Goal: Book appointment/travel/reservation: Book appointment/travel/reservation

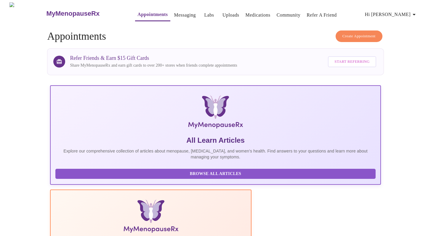
click at [57, 10] on h3 "MyMenopauseRx" at bounding box center [72, 14] width 53 height 8
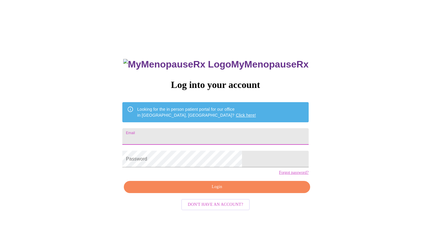
click at [180, 128] on input "Email" at bounding box center [215, 136] width 186 height 17
type input "kwardo6@sbcglobal.net"
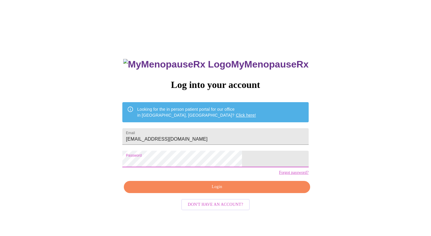
click at [214, 191] on span "Login" at bounding box center [217, 186] width 172 height 7
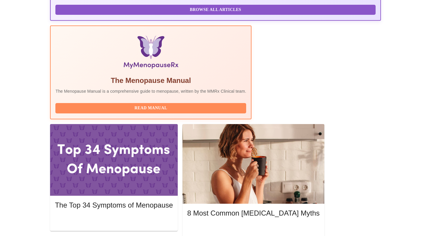
scroll to position [176, 0]
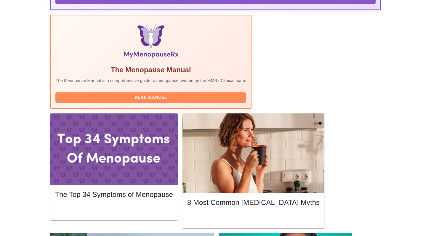
drag, startPoint x: 435, startPoint y: 31, endPoint x: 434, endPoint y: 128, distance: 97.2
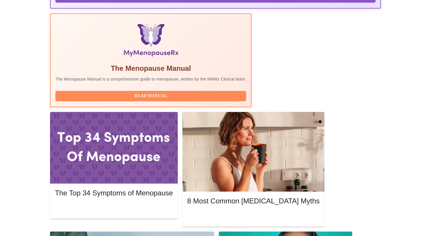
scroll to position [198, 0]
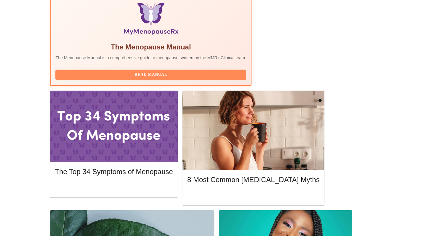
drag, startPoint x: 435, startPoint y: 162, endPoint x: 435, endPoint y: 185, distance: 23.7
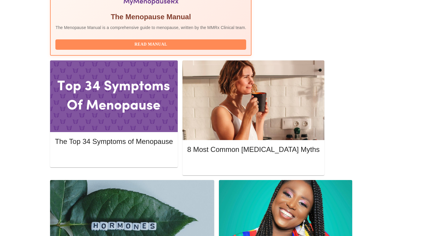
scroll to position [251, 0]
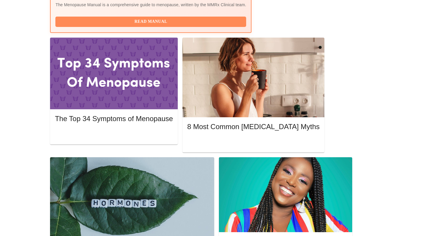
drag, startPoint x: 435, startPoint y: 98, endPoint x: 435, endPoint y: 145, distance: 46.8
click at [431, 145] on html "MyMenopauseRx Appointments Messaging Labs Uploads Medications Community Refer a…" at bounding box center [215, 223] width 431 height 948
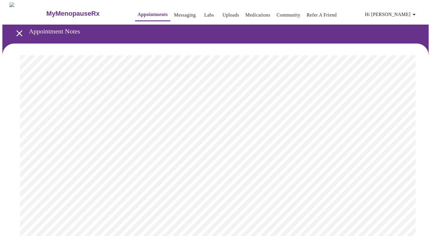
click at [23, 37] on button "open drawer" at bounding box center [19, 33] width 17 height 17
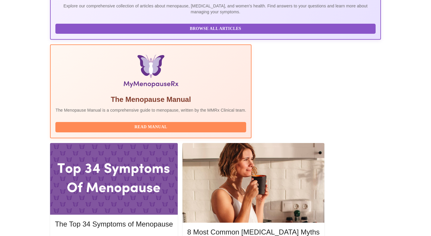
scroll to position [198, 0]
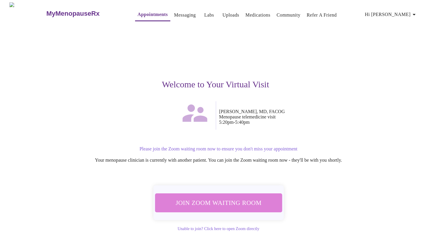
click at [244, 199] on span "Join Zoom Waiting Room" at bounding box center [218, 202] width 115 height 11
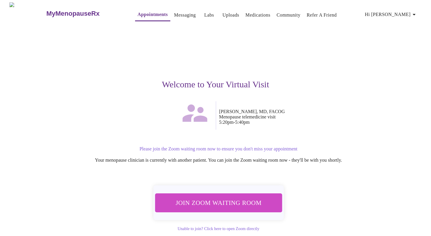
click at [405, 15] on span "Hi [PERSON_NAME]" at bounding box center [391, 14] width 53 height 8
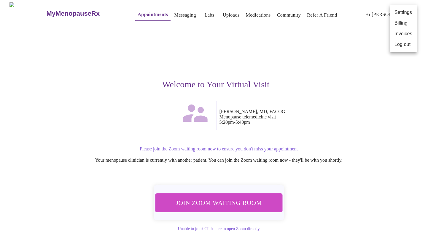
click at [405, 25] on li "Billing" at bounding box center [402, 23] width 27 height 11
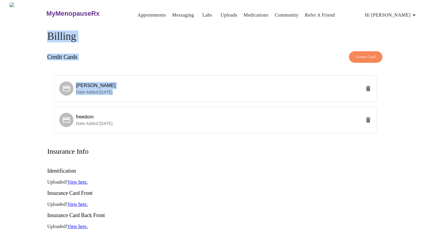
drag, startPoint x: 435, startPoint y: 72, endPoint x: 381, endPoint y: 12, distance: 80.6
click at [386, 12] on html "MyMenopauseRx Appointments Messaging Labs Uploads Medications Community Refer a…" at bounding box center [215, 181] width 431 height 362
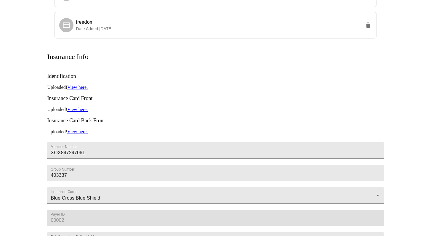
scroll to position [136, 0]
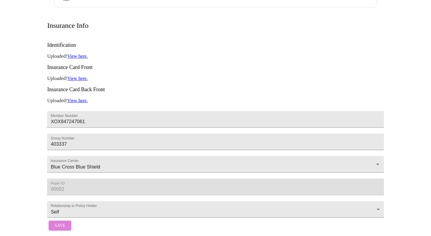
click at [53, 221] on button "Save" at bounding box center [60, 226] width 23 height 10
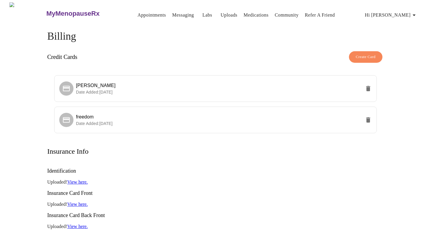
click at [140, 13] on link "Appointments" at bounding box center [152, 15] width 28 height 8
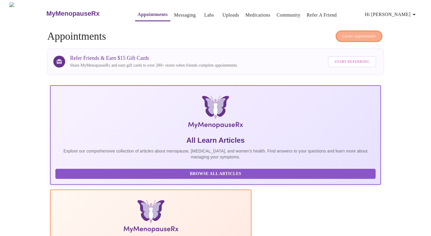
click at [360, 33] on span "Create Appointment" at bounding box center [359, 36] width 33 height 7
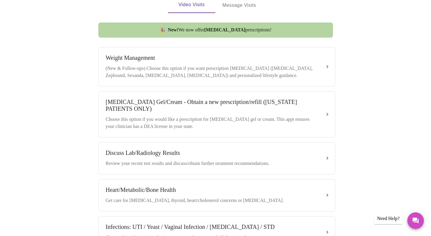
scroll to position [206, 0]
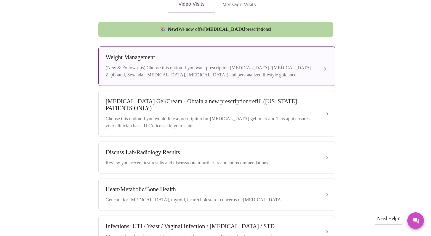
click at [217, 69] on div "(New & Follow-ups) Choose this option if you want prescription [MEDICAL_DATA] (…" at bounding box center [211, 71] width 210 height 14
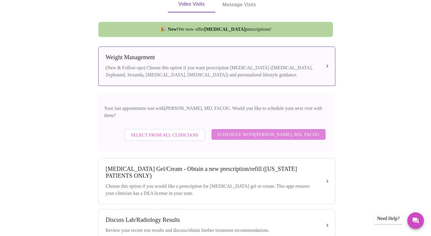
click at [240, 131] on span "Schedule with [PERSON_NAME], MD, FACOG" at bounding box center [269, 135] width 102 height 8
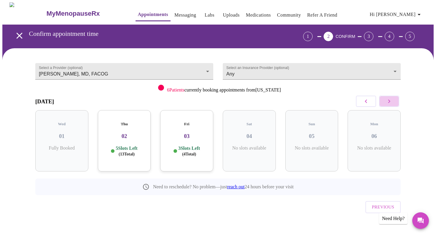
click at [386, 102] on icon "button" at bounding box center [388, 101] width 7 height 7
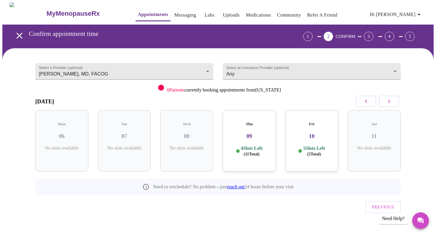
click at [253, 122] on div "Thu 09 4 Slots Left ( 11 Total)" at bounding box center [249, 140] width 53 height 61
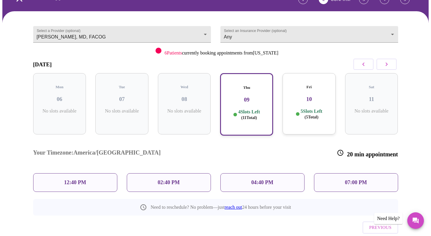
scroll to position [44, 0]
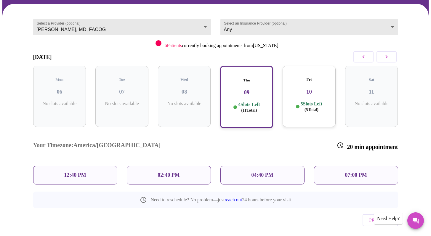
click at [268, 172] on p "04:40 PM" at bounding box center [262, 175] width 22 height 6
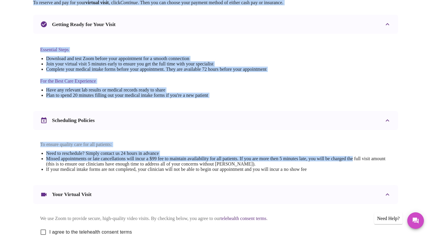
scroll to position [178, 0]
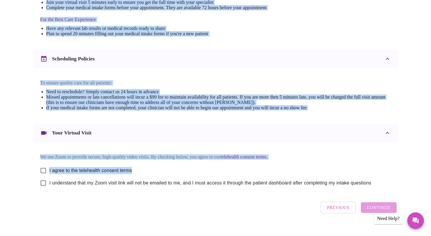
drag, startPoint x: 435, startPoint y: 72, endPoint x: 435, endPoint y: 170, distance: 98.1
click at [431, 170] on html "MyMenopauseRx Appointments Messaging Labs Uploads Medications Community Refer a…" at bounding box center [215, 34] width 431 height 424
click at [353, 100] on li "Missed appointments or late cancellations will incur a $99 fee to maintain avai…" at bounding box center [218, 100] width 345 height 11
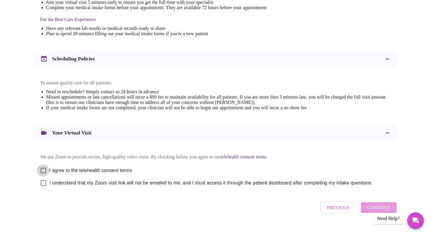
click at [44, 173] on input "I agree to the telehealth consent terms" at bounding box center [43, 170] width 12 height 12
checkbox input "true"
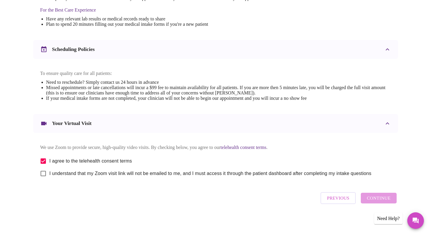
scroll to position [193, 0]
drag, startPoint x: 435, startPoint y: 99, endPoint x: 435, endPoint y: 181, distance: 82.1
click at [431, 178] on html "MyMenopauseRx Appointments Messaging Labs Uploads Medications Community Refer a…" at bounding box center [215, 25] width 431 height 424
click at [374, 201] on div "Previous Continue" at bounding box center [358, 198] width 79 height 18
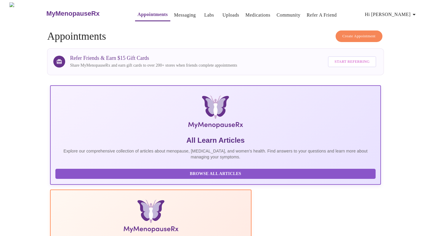
click at [360, 33] on span "Create Appointment" at bounding box center [359, 36] width 33 height 7
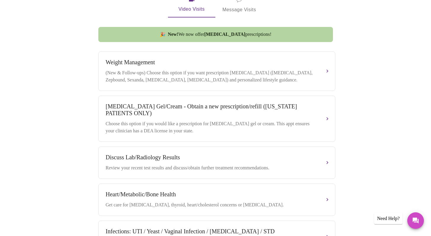
scroll to position [205, 0]
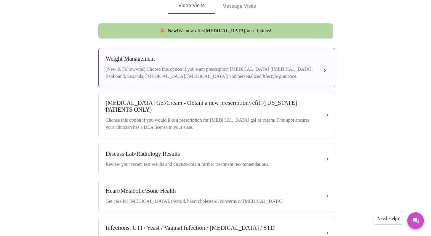
click at [249, 60] on div "Weight Management (New & Follow-ups) Choose this option if you want prescriptio…" at bounding box center [217, 67] width 222 height 25
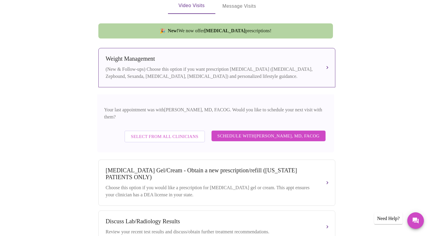
click at [183, 133] on span "Select from All Clinicians" at bounding box center [165, 137] width 68 height 8
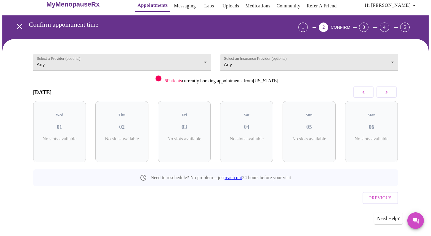
scroll to position [0, 0]
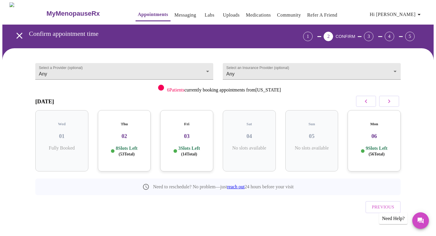
click at [179, 135] on div "Fri 03 3 Slots Left ( 14 Total)" at bounding box center [186, 140] width 53 height 61
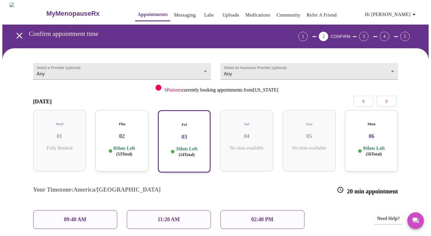
click at [124, 135] on div "Thu 02 8 Slots Left ( 53 Total)" at bounding box center [121, 140] width 53 height 61
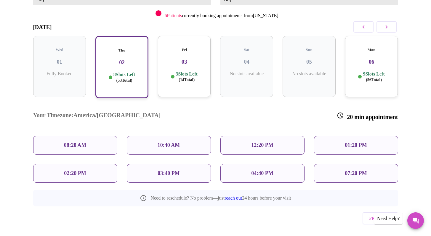
scroll to position [74, 0]
click at [280, 164] on div "04:40 PM" at bounding box center [263, 173] width 84 height 19
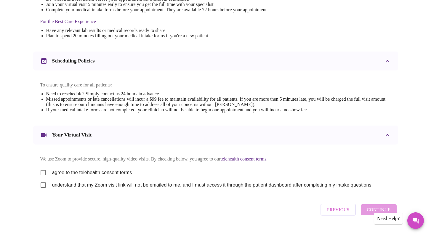
scroll to position [193, 0]
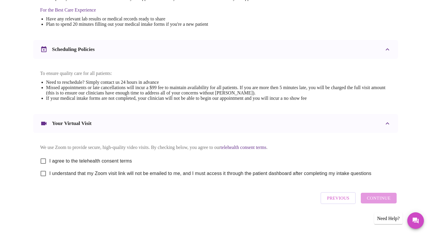
click at [44, 157] on input "I agree to the telehealth consent terms" at bounding box center [43, 161] width 12 height 12
checkbox input "true"
click at [44, 173] on input "I understand that my Zoom visit link will not be emailed to me, and I must acce…" at bounding box center [43, 173] width 12 height 12
checkbox input "true"
click at [371, 202] on span "Continue" at bounding box center [379, 198] width 24 height 8
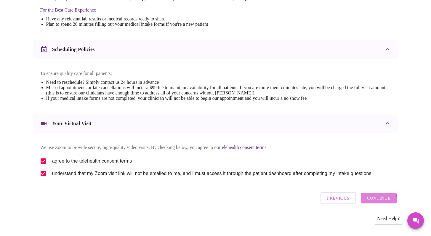
scroll to position [16, 0]
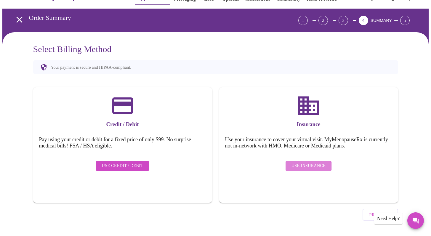
click at [299, 163] on span "Use Insurance" at bounding box center [309, 165] width 34 height 7
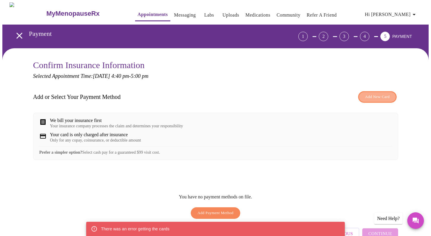
click at [382, 94] on span "Add New Card" at bounding box center [377, 97] width 25 height 7
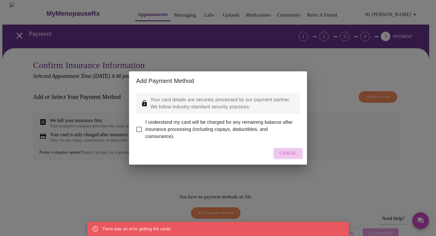
click at [285, 159] on button "Cancel" at bounding box center [288, 154] width 30 height 12
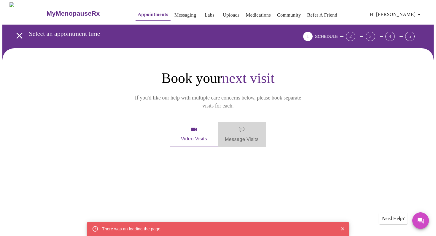
click at [252, 126] on span "💬 Message Visits" at bounding box center [242, 134] width 34 height 18
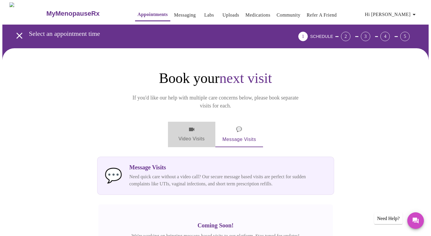
click at [191, 126] on span "Video Visits" at bounding box center [191, 134] width 33 height 17
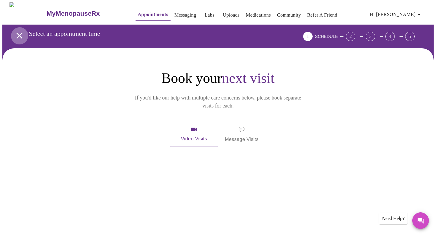
click at [18, 34] on icon "open drawer" at bounding box center [19, 36] width 6 height 6
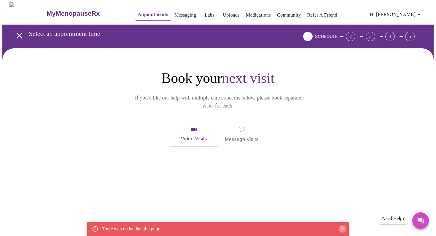
click at [343, 230] on icon "Close" at bounding box center [343, 229] width 4 height 4
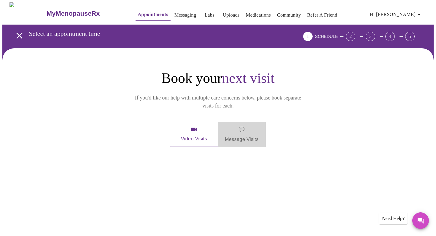
click at [239, 125] on span "💬 Message Visits" at bounding box center [242, 134] width 34 height 18
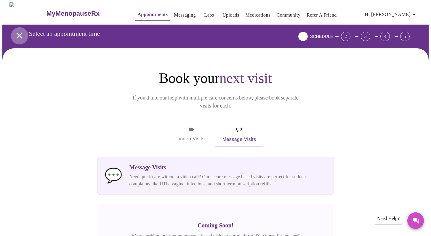
click at [19, 33] on icon "open drawer" at bounding box center [19, 36] width 10 height 10
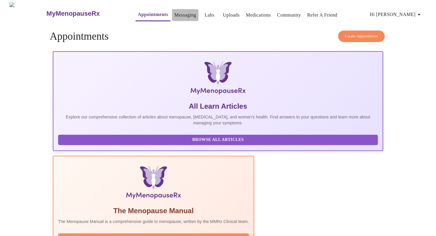
click at [179, 11] on link "Messaging" at bounding box center [185, 15] width 22 height 8
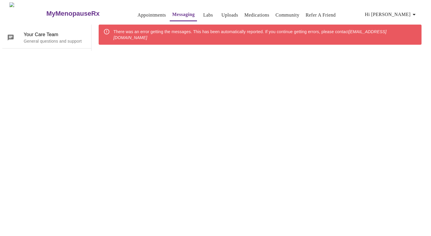
click at [203, 12] on link "Labs" at bounding box center [208, 15] width 10 height 8
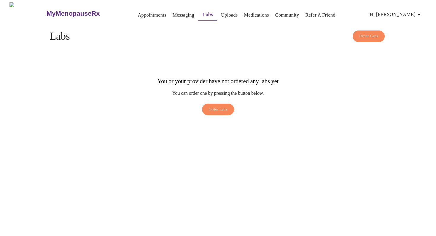
click at [221, 15] on link "Uploads" at bounding box center [229, 15] width 17 height 8
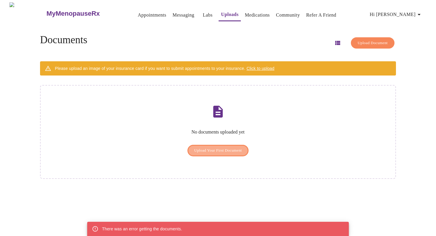
click at [231, 147] on span "Upload Your First Document" at bounding box center [218, 150] width 48 height 7
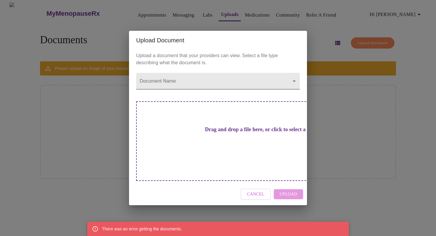
click at [264, 92] on body "MyMenopauseRx Appointments Messaging Labs Uploads Medications Community Refer a…" at bounding box center [217, 120] width 431 height 236
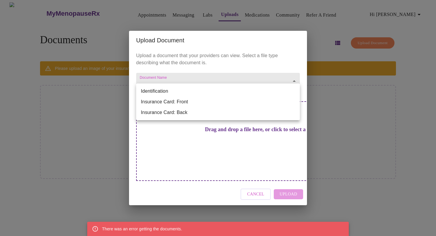
click at [260, 103] on li "Insurance Card: Front" at bounding box center [218, 102] width 164 height 11
type input "Insurance Card: Front"
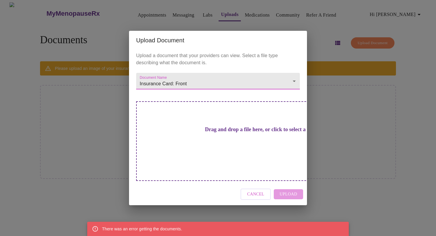
click at [288, 186] on div "Cancel Upload" at bounding box center [218, 194] width 178 height 22
click at [270, 152] on div "Drag and drop a file here, or click to select a file" at bounding box center [259, 141] width 247 height 80
click at [225, 133] on h3 "Drag and drop a file here, or click to select a file" at bounding box center [260, 130] width 164 height 6
click at [256, 191] on span "Cancel" at bounding box center [255, 194] width 17 height 7
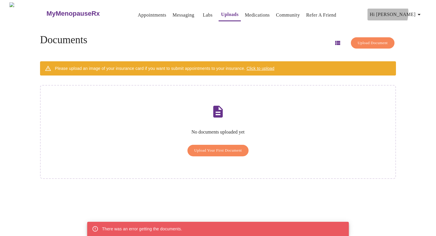
click at [401, 10] on span "Hi [PERSON_NAME]" at bounding box center [396, 14] width 53 height 8
click at [402, 21] on li "Billing" at bounding box center [407, 23] width 27 height 11
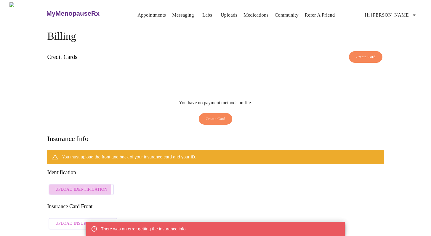
click at [71, 186] on span "Upload Identification" at bounding box center [81, 189] width 52 height 7
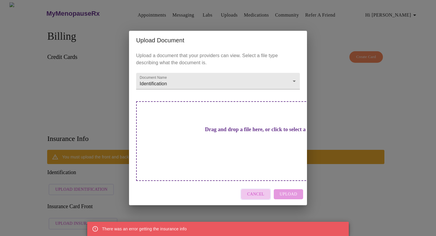
click at [259, 191] on span "Cancel" at bounding box center [255, 194] width 17 height 7
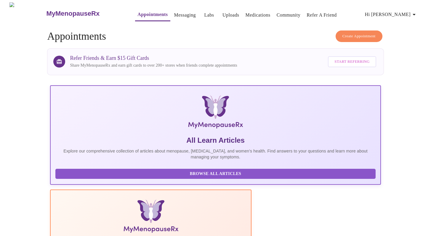
click at [350, 39] on h4 "Create Appointment Appointments" at bounding box center [215, 37] width 337 height 12
click at [356, 34] on span "Create Appointment" at bounding box center [359, 36] width 33 height 7
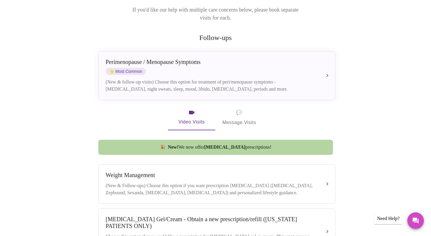
scroll to position [92, 0]
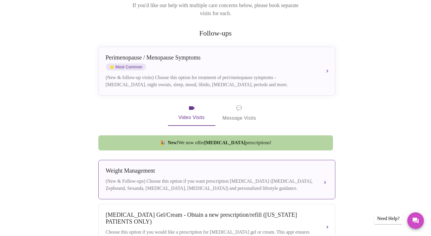
click at [214, 168] on div "Weight Management" at bounding box center [211, 170] width 210 height 7
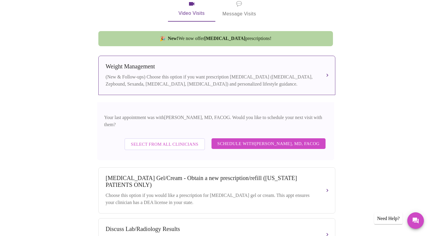
scroll to position [198, 0]
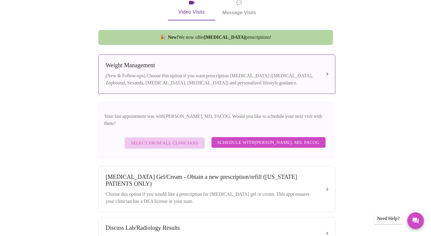
click at [173, 139] on span "Select from All Clinicians" at bounding box center [165, 143] width 68 height 8
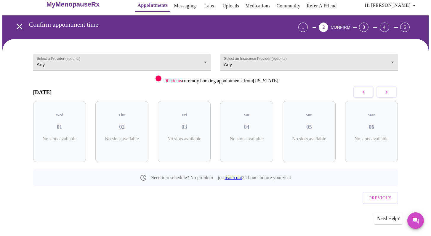
scroll to position [0, 0]
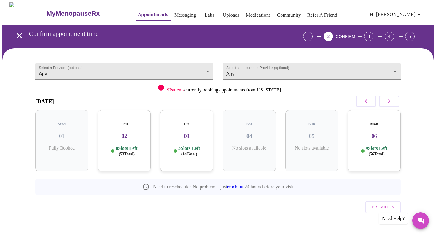
click at [125, 152] on span "( 53 Total)" at bounding box center [127, 154] width 16 height 4
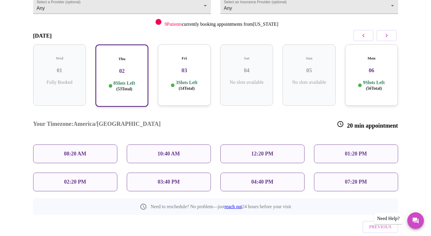
scroll to position [74, 0]
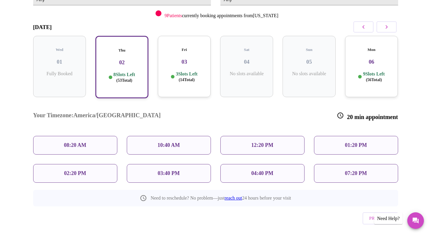
click at [196, 164] on div "03:40 PM" at bounding box center [169, 173] width 84 height 19
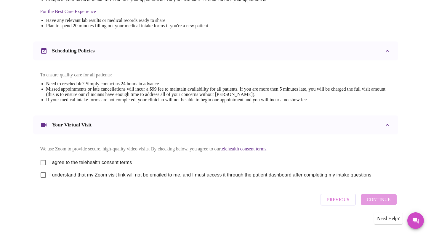
scroll to position [193, 0]
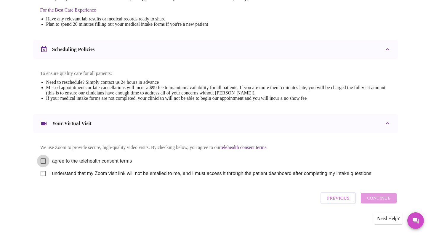
click at [44, 158] on input "I agree to the telehealth consent terms" at bounding box center [43, 161] width 12 height 12
checkbox input "true"
click at [44, 174] on input "I understand that my Zoom visit link will not be emailed to me, and I must acce…" at bounding box center [43, 173] width 12 height 12
checkbox input "true"
click at [380, 200] on span "Continue" at bounding box center [379, 198] width 24 height 8
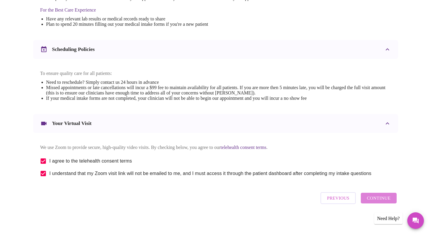
scroll to position [16, 0]
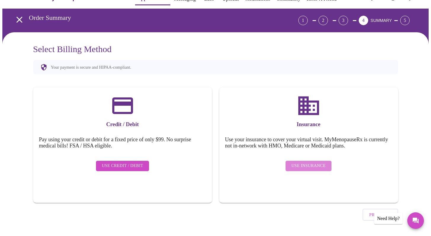
click at [313, 162] on span "Use Insurance" at bounding box center [309, 165] width 34 height 7
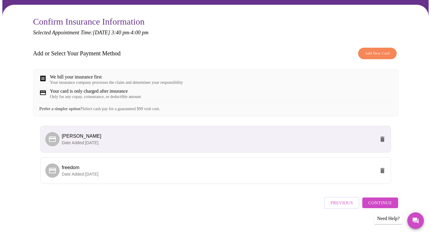
scroll to position [52, 0]
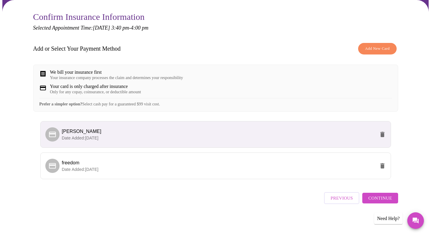
click at [431, 134] on html "MyMenopauseRx Appointments Messaging Labs Uploads Medications Community Refer a…" at bounding box center [215, 94] width 431 height 285
click at [381, 201] on span "Continue" at bounding box center [380, 198] width 24 height 8
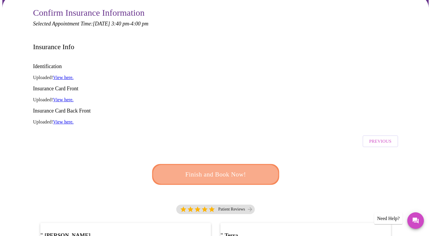
click at [223, 169] on span "Finish and Book Now!" at bounding box center [216, 174] width 110 height 11
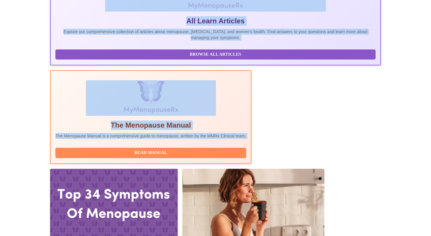
scroll to position [119, 0]
drag, startPoint x: 435, startPoint y: 61, endPoint x: 432, endPoint y: 116, distance: 54.3
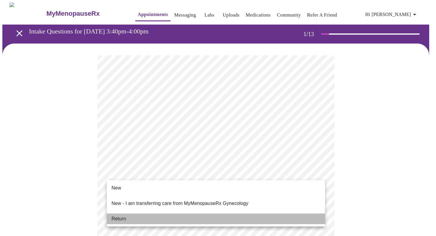
click at [271, 214] on li "Return" at bounding box center [216, 219] width 218 height 11
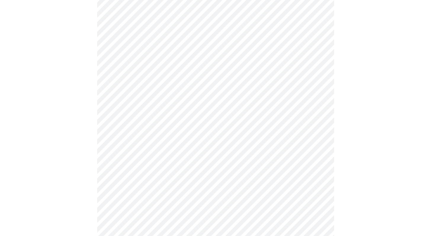
scroll to position [142, 0]
drag, startPoint x: 435, startPoint y: 118, endPoint x: 435, endPoint y: 153, distance: 34.7
click at [431, 153] on html "MyMenopauseRx Appointments Messaging Labs Uploads Medications Community Refer a…" at bounding box center [215, 49] width 431 height 534
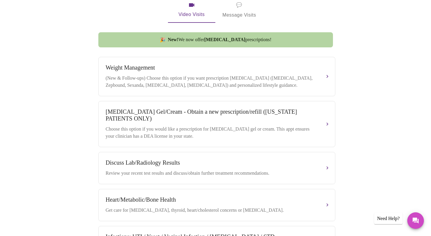
scroll to position [194, 0]
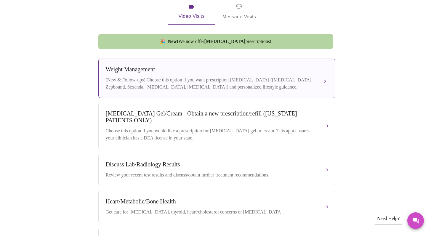
click at [319, 76] on div "Weight Management (New & Follow-ups) Choose this option if you want prescriptio…" at bounding box center [217, 78] width 222 height 25
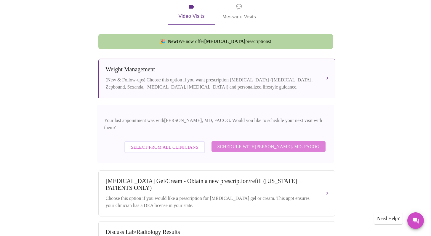
click at [261, 143] on span "Schedule with Dr. Heather Krantz, MD, FACOG" at bounding box center [269, 147] width 102 height 8
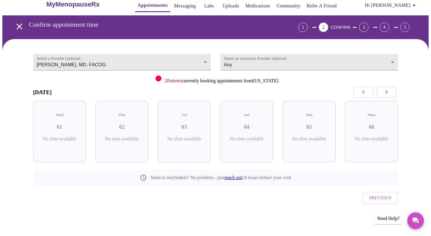
scroll to position [0, 0]
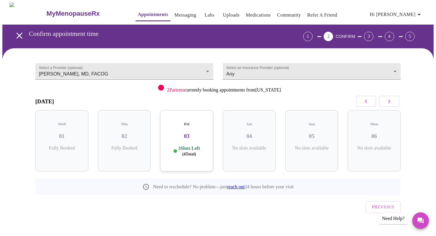
click at [390, 103] on icon "button" at bounding box center [388, 101] width 7 height 7
click at [235, 137] on div "Thu 09 4 Slots Left ( 11 Total)" at bounding box center [249, 140] width 53 height 61
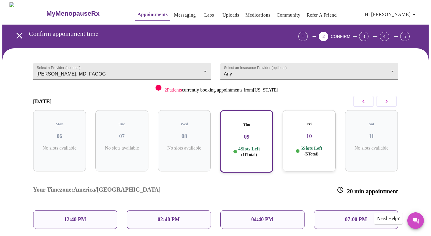
click at [323, 210] on div "07:00 PM" at bounding box center [356, 219] width 84 height 19
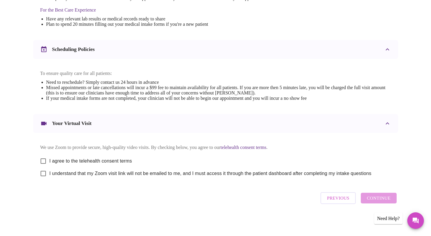
scroll to position [192, 0]
click at [43, 160] on input "I agree to the telehealth consent terms" at bounding box center [43, 161] width 12 height 12
checkbox input "true"
click at [44, 174] on input "I understand that my Zoom visit link will not be emailed to me, and I must acce…" at bounding box center [43, 173] width 12 height 12
checkbox input "true"
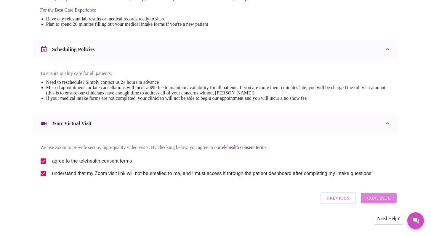
click at [386, 200] on span "Continue" at bounding box center [379, 198] width 24 height 8
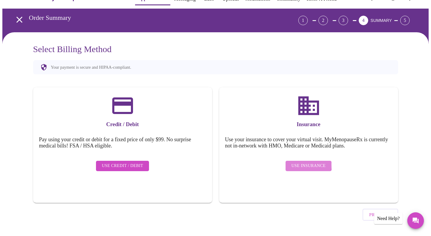
click at [299, 162] on span "Use Insurance" at bounding box center [309, 165] width 34 height 7
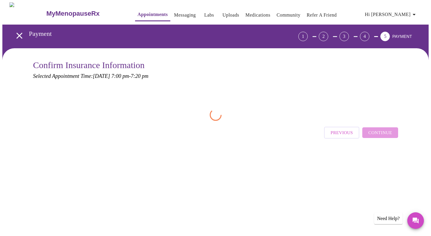
scroll to position [0, 0]
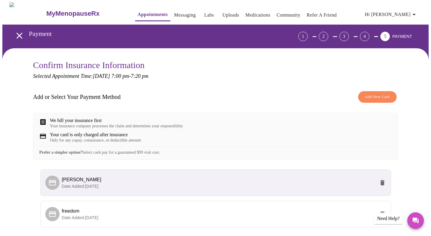
drag, startPoint x: 435, startPoint y: 80, endPoint x: 434, endPoint y: 76, distance: 4.3
click at [431, 79] on html "MyMenopauseRx Appointments Messaging Labs Uploads Medications Community Refer a…" at bounding box center [215, 142] width 431 height 285
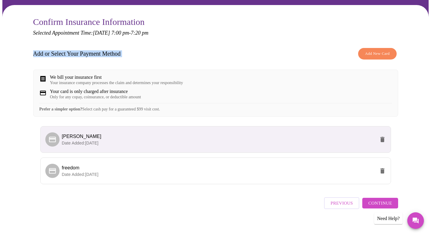
scroll to position [52, 0]
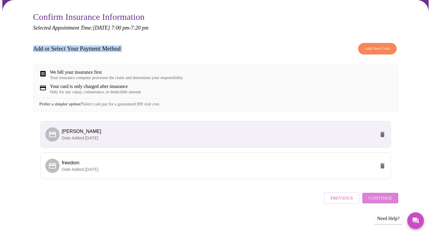
click at [377, 200] on span "Continue" at bounding box center [380, 198] width 24 height 8
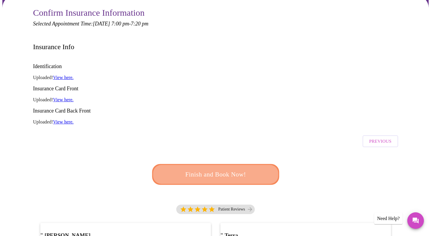
click at [219, 169] on span "Finish and Book Now!" at bounding box center [215, 174] width 110 height 11
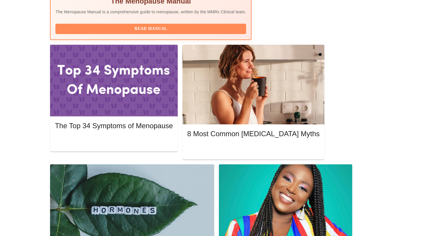
scroll to position [243, 0]
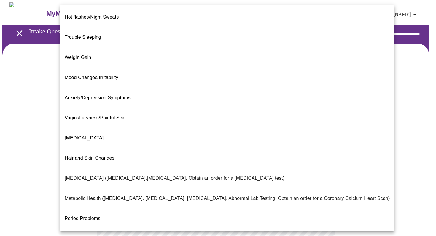
click at [316, 120] on body "MyMenopauseRx Appointments Messaging Labs Uploads Medications Community Refer a…" at bounding box center [217, 180] width 431 height 356
click at [114, 50] on li "Weight Gain" at bounding box center [227, 57] width 334 height 20
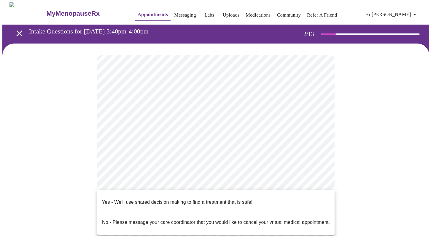
click at [249, 181] on body "MyMenopauseRx Appointments Messaging Labs Uploads Medications Community Refer a…" at bounding box center [217, 178] width 431 height 353
click at [247, 199] on p "Yes - We'll use shared decision making to find a treatment that is safe!" at bounding box center [177, 202] width 150 height 7
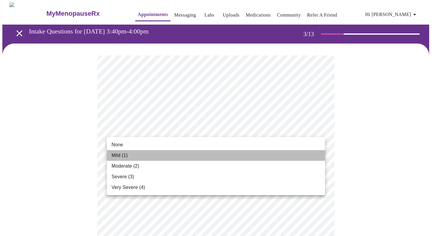
click at [260, 158] on li "Mild (1)" at bounding box center [216, 155] width 218 height 11
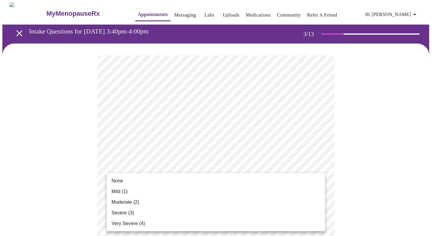
click at [393, 133] on div at bounding box center [218, 118] width 436 height 236
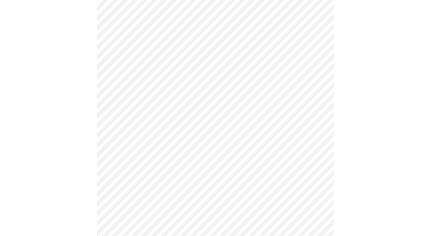
scroll to position [109, 0]
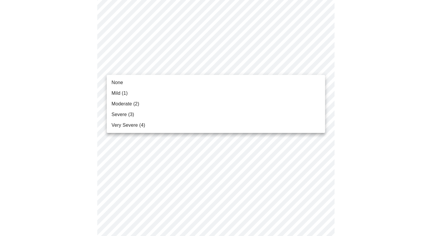
click at [294, 98] on li "Mild (1)" at bounding box center [216, 93] width 218 height 11
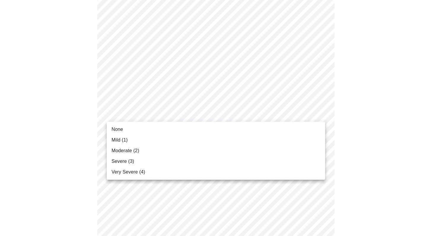
click at [281, 153] on li "Moderate (2)" at bounding box center [216, 151] width 218 height 11
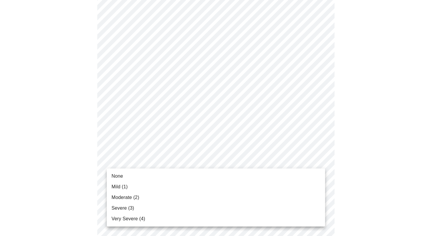
click at [277, 175] on li "None" at bounding box center [216, 176] width 218 height 11
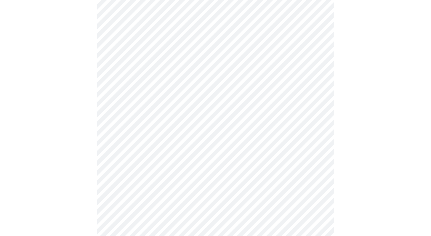
scroll to position [173, 0]
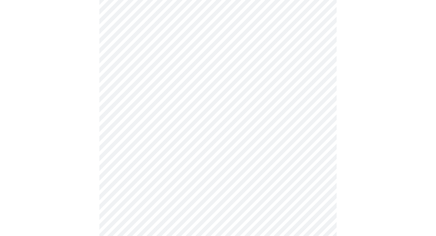
click at [316, 136] on body "MyMenopauseRx Appointments Messaging Labs Uploads Medications Community Refer a…" at bounding box center [217, 206] width 431 height 755
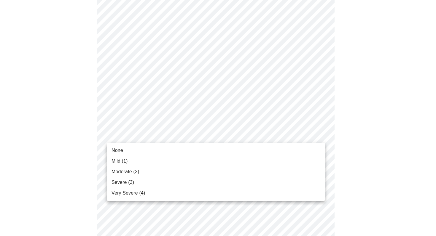
click at [311, 150] on li "None" at bounding box center [216, 150] width 218 height 11
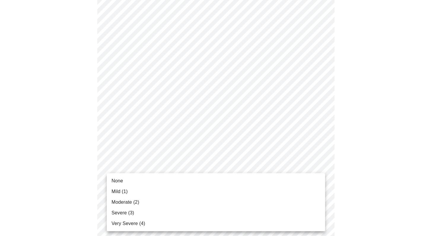
click at [319, 173] on body "MyMenopauseRx Appointments Messaging Labs Uploads Medications Community Refer a…" at bounding box center [217, 202] width 431 height 747
click at [306, 190] on li "Mild (1)" at bounding box center [216, 191] width 218 height 11
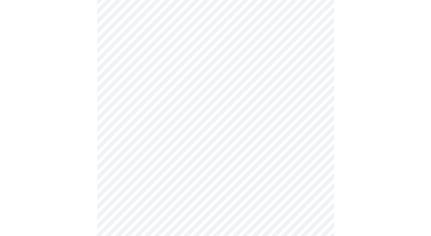
scroll to position [225, 0]
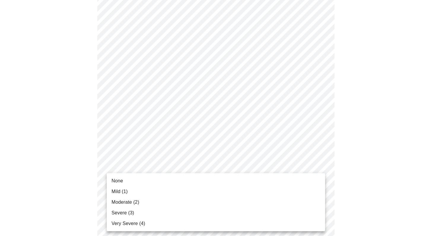
click at [319, 167] on body "MyMenopauseRx Appointments Messaging Labs Uploads Medications Community Refer a…" at bounding box center [217, 146] width 431 height 739
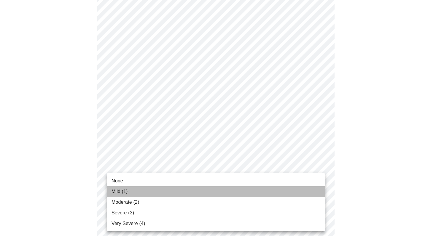
click at [296, 194] on li "Mild (1)" at bounding box center [216, 191] width 218 height 11
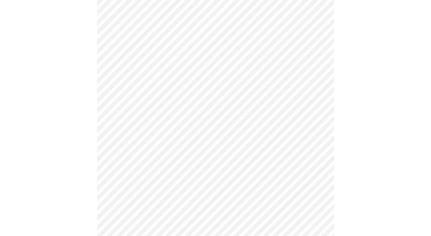
scroll to position [294, 0]
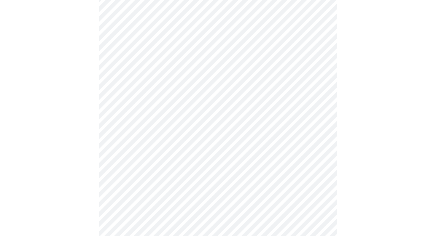
click at [260, 146] on body "MyMenopauseRx Appointments Messaging Labs Uploads Medications Community Refer a…" at bounding box center [217, 74] width 431 height 730
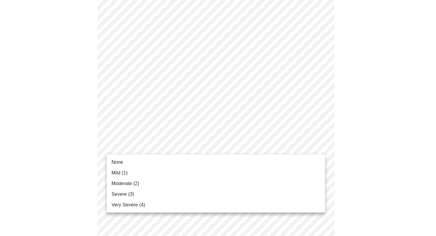
click at [256, 163] on li "None" at bounding box center [216, 162] width 218 height 11
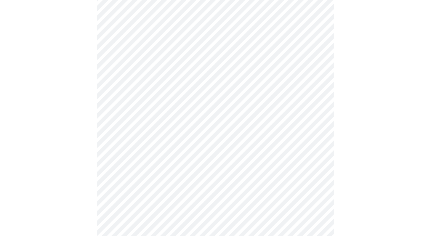
scroll to position [347, 0]
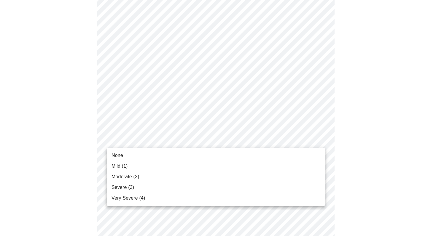
click at [307, 138] on body "MyMenopauseRx Appointments Messaging Labs Uploads Medications Community Refer a…" at bounding box center [217, 16] width 431 height 722
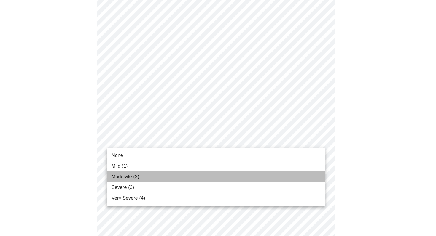
click at [288, 174] on li "Moderate (2)" at bounding box center [216, 177] width 218 height 11
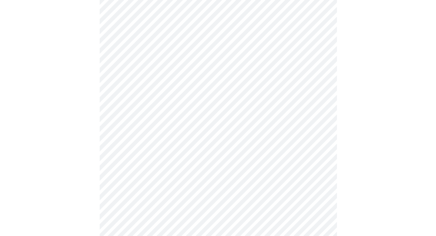
scroll to position [477, 0]
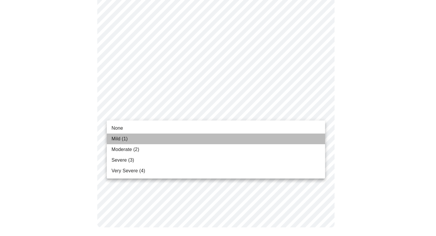
click at [279, 143] on li "Mild (1)" at bounding box center [216, 139] width 218 height 11
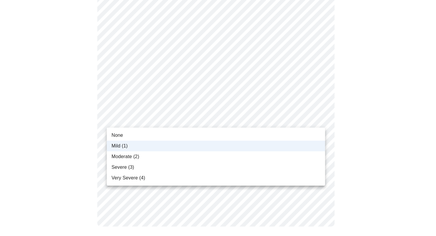
click at [288, 156] on li "Moderate (2)" at bounding box center [216, 156] width 218 height 11
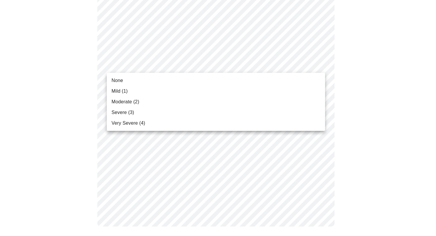
click at [266, 89] on li "Mild (1)" at bounding box center [216, 91] width 218 height 11
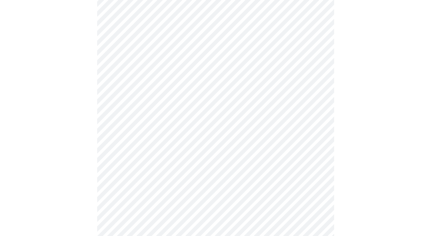
scroll to position [144, 0]
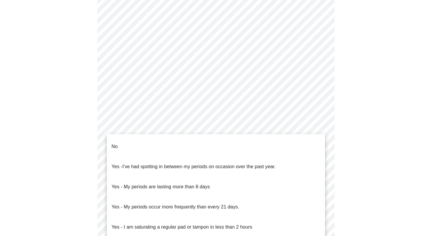
click at [273, 218] on body "MyMenopauseRx Appointments Messaging Labs Uploads Medications Community Refer a…" at bounding box center [217, 150] width 431 height 585
click at [271, 144] on li "No" at bounding box center [216, 147] width 218 height 20
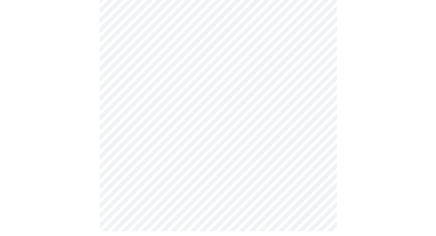
scroll to position [345, 0]
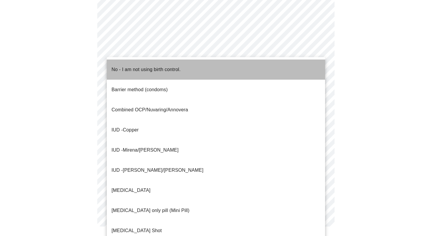
click at [287, 68] on li "No - I am not using birth control." at bounding box center [216, 70] width 218 height 20
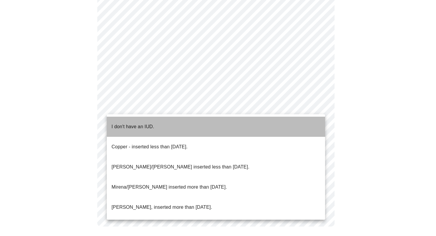
click at [301, 123] on li "I don't have an IUD." at bounding box center [216, 127] width 218 height 20
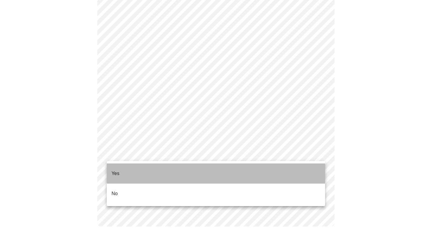
click at [305, 167] on li "Yes" at bounding box center [216, 174] width 218 height 20
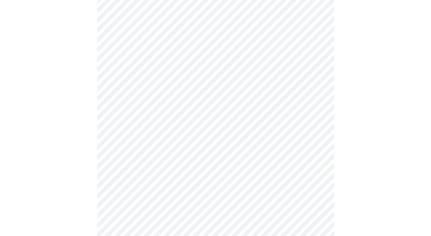
scroll to position [1485, 0]
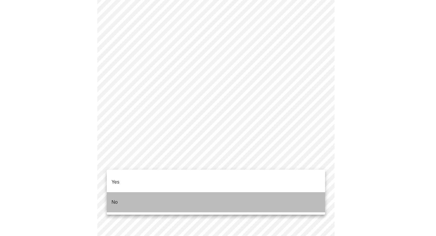
click at [303, 192] on li "No" at bounding box center [216, 202] width 218 height 20
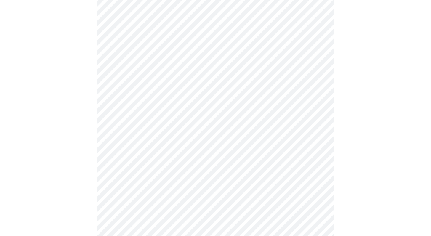
scroll to position [123, 0]
drag, startPoint x: 435, startPoint y: 85, endPoint x: 435, endPoint y: 143, distance: 57.8
click at [431, 143] on html "MyMenopauseRx Appointments Messaging Labs Uploads Medications Community Refer a…" at bounding box center [215, 130] width 431 height 507
click at [364, 94] on div at bounding box center [215, 151] width 427 height 461
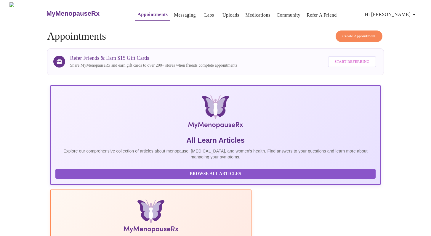
click at [223, 14] on link "Uploads" at bounding box center [231, 15] width 17 height 8
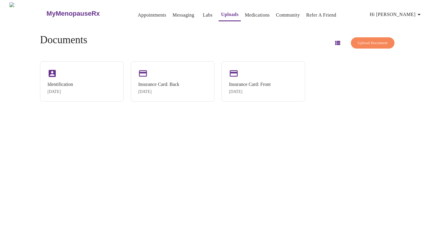
click at [334, 40] on icon "button" at bounding box center [337, 42] width 7 height 7
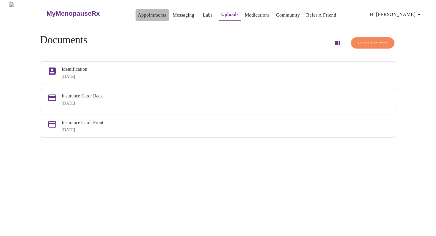
click at [138, 12] on link "Appointments" at bounding box center [152, 15] width 28 height 8
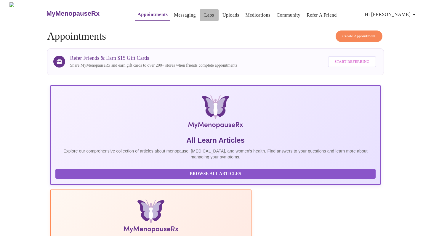
click at [205, 11] on link "Labs" at bounding box center [210, 15] width 10 height 8
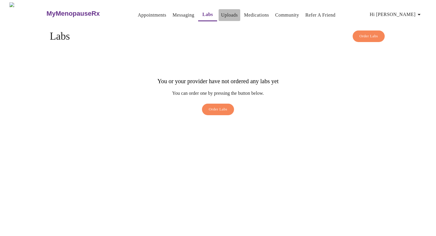
click at [221, 12] on link "Uploads" at bounding box center [229, 15] width 17 height 8
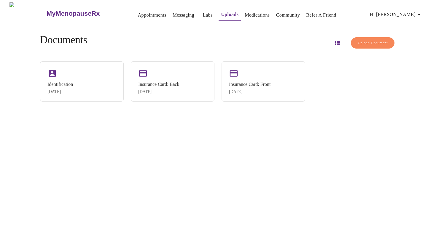
click at [278, 14] on link "Community" at bounding box center [288, 15] width 24 height 8
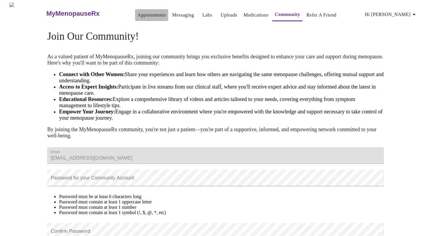
click at [138, 14] on link "Appointments" at bounding box center [152, 15] width 28 height 8
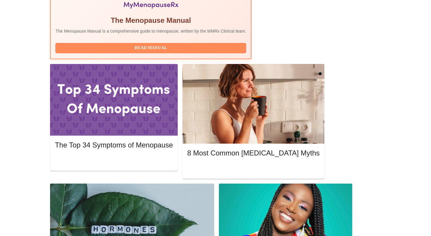
scroll to position [226, 0]
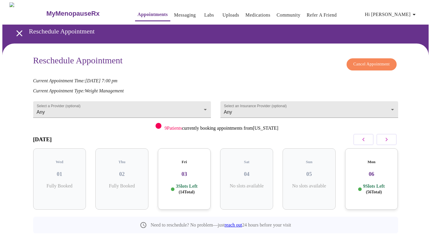
click at [197, 171] on h3 "03" at bounding box center [185, 174] width 44 height 7
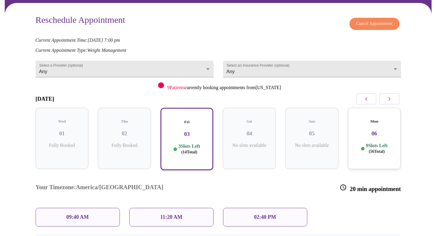
scroll to position [60, 0]
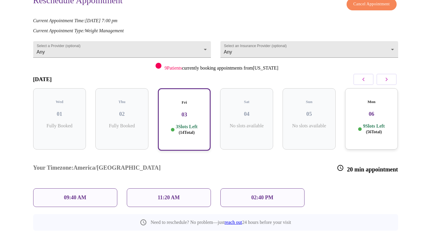
click at [377, 111] on div "Mon 06 9 Slots Left ( 56 Total)" at bounding box center [371, 118] width 53 height 61
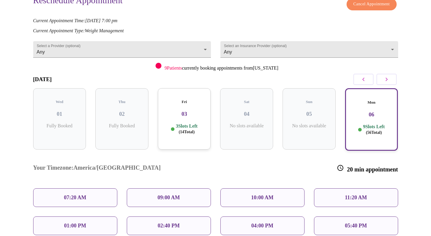
click at [186, 123] on p "3 Slots Left ( 14 Total)" at bounding box center [187, 129] width 22 height 12
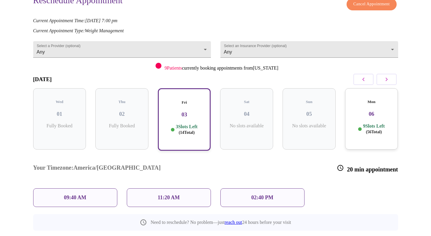
click at [171, 195] on p "11:20 AM" at bounding box center [169, 198] width 22 height 6
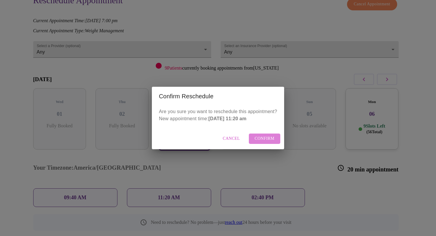
click at [267, 137] on span "Confirm" at bounding box center [265, 138] width 20 height 7
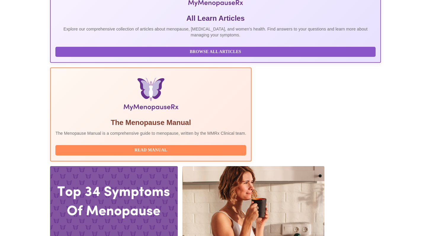
scroll to position [143, 0]
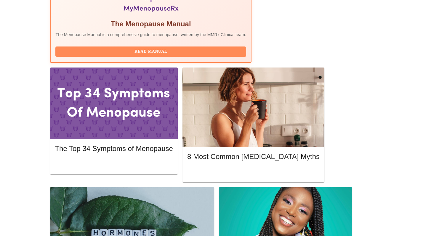
drag, startPoint x: 435, startPoint y: 92, endPoint x: 435, endPoint y: 126, distance: 33.8
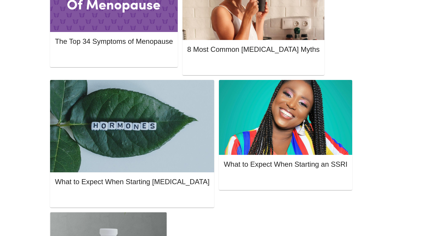
scroll to position [330, 0]
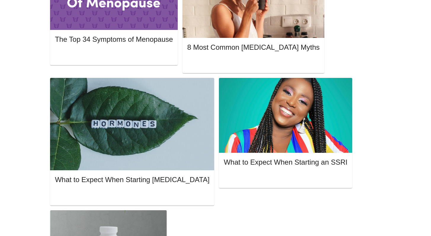
drag, startPoint x: 435, startPoint y: 132, endPoint x: 432, endPoint y: 177, distance: 44.6
click at [431, 177] on html "MyMenopauseRx Appointments Messaging Labs Uploads Medications Community Refer a…" at bounding box center [215, 187] width 431 height 1035
click at [402, 92] on div "Create Appointment Appointments Refer Friends & Earn $15 Gift Cards Share MyMen…" at bounding box center [215, 199] width 379 height 998
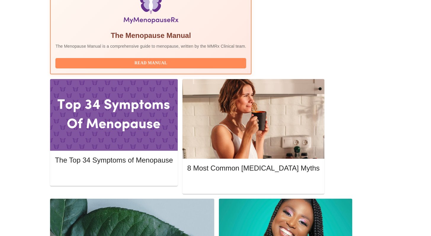
scroll to position [195, 0]
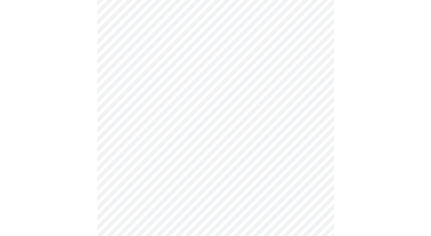
scroll to position [145, 0]
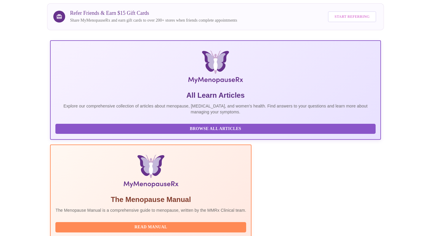
scroll to position [172, 0]
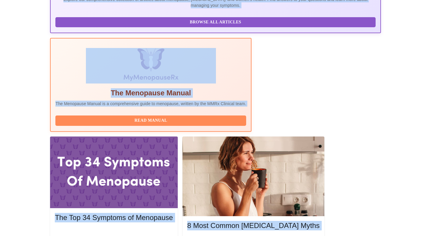
drag, startPoint x: 435, startPoint y: 42, endPoint x: 435, endPoint y: 115, distance: 72.9
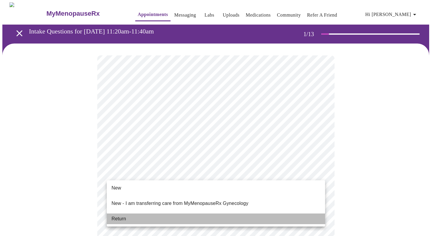
click at [231, 214] on li "Return" at bounding box center [216, 219] width 218 height 11
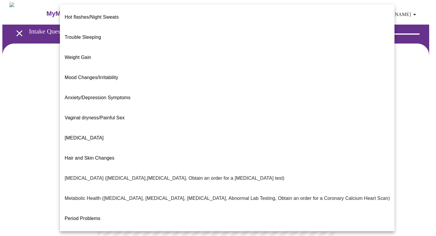
click at [253, 124] on body "MyMenopauseRx Appointments Messaging Labs Uploads Medications Community Refer a…" at bounding box center [217, 180] width 431 height 356
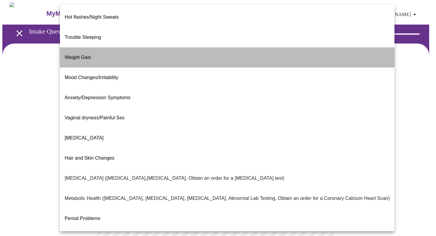
click at [249, 47] on li "Weight Gain" at bounding box center [227, 57] width 334 height 20
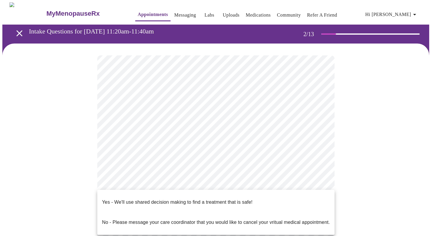
click at [231, 183] on body "MyMenopauseRx Appointments Messaging Labs Uploads Medications Community Refer a…" at bounding box center [217, 178] width 431 height 353
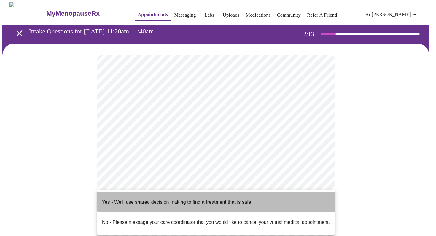
click at [233, 199] on p "Yes - We'll use shared decision making to find a treatment that is safe!" at bounding box center [177, 202] width 150 height 7
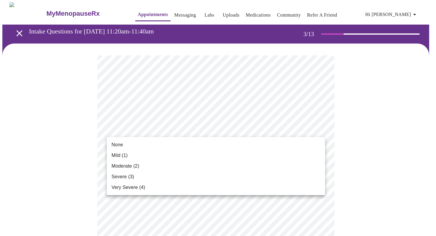
click at [257, 163] on li "Moderate (2)" at bounding box center [216, 166] width 218 height 11
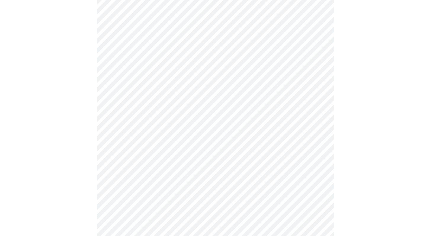
scroll to position [83, 0]
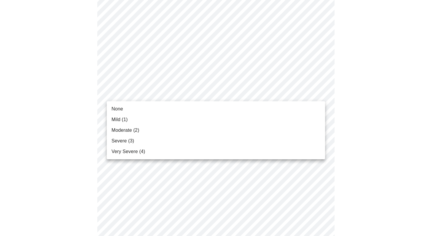
click at [298, 118] on li "Mild (1)" at bounding box center [216, 119] width 218 height 11
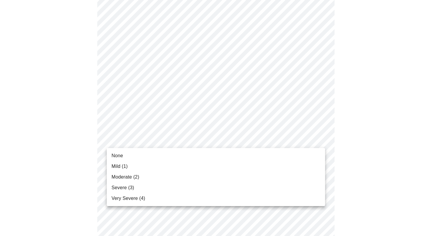
click at [281, 178] on li "Moderate (2)" at bounding box center [216, 177] width 218 height 11
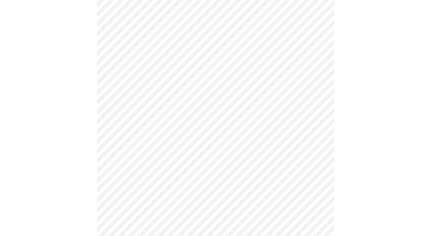
scroll to position [191, 0]
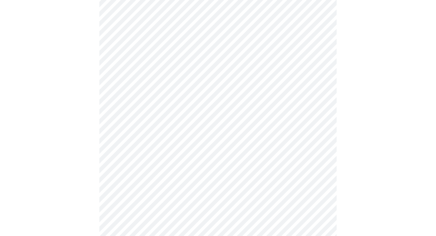
click at [281, 81] on body "MyMenopauseRx Appointments Messaging Labs Uploads Medications Community Refer a…" at bounding box center [217, 194] width 431 height 764
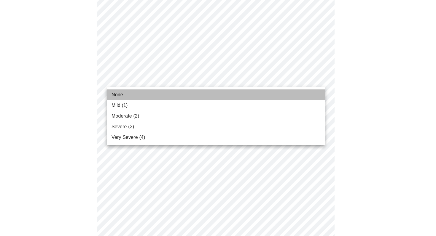
click at [274, 96] on li "None" at bounding box center [216, 95] width 218 height 11
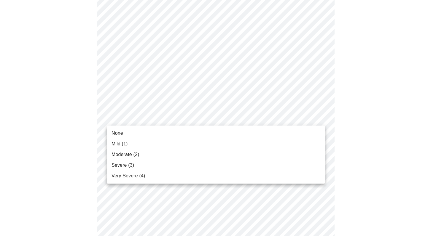
click at [274, 124] on body "MyMenopauseRx Appointments Messaging Labs Uploads Medications Community Refer a…" at bounding box center [217, 189] width 431 height 755
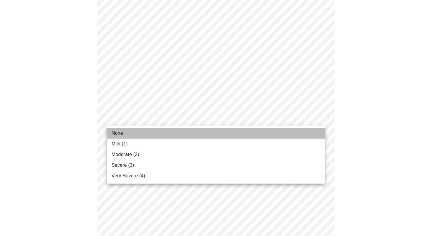
click at [270, 133] on li "None" at bounding box center [216, 133] width 218 height 11
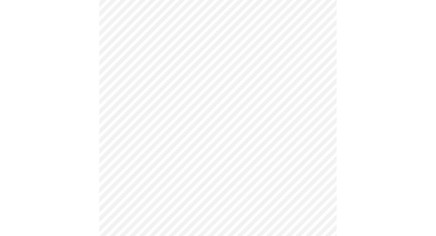
click at [264, 158] on body "MyMenopauseRx Appointments Messaging Labs Uploads Medications Community Refer a…" at bounding box center [217, 185] width 431 height 747
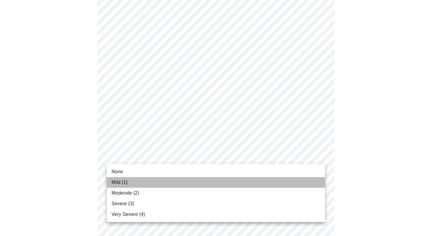
click at [260, 180] on li "Mild (1)" at bounding box center [216, 182] width 218 height 11
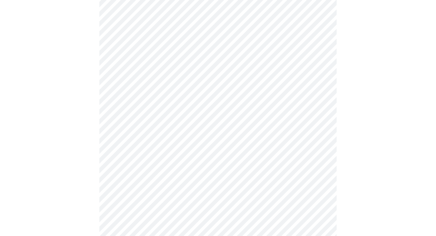
click at [236, 201] on body "MyMenopauseRx Appointments Messaging Labs Uploads Medications Community Refer a…" at bounding box center [217, 181] width 431 height 739
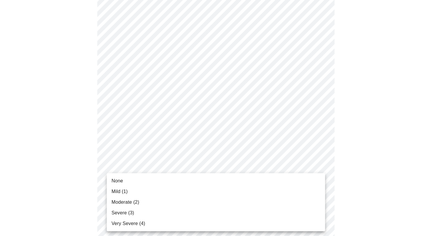
click at [234, 197] on li "Moderate (2)" at bounding box center [216, 202] width 218 height 11
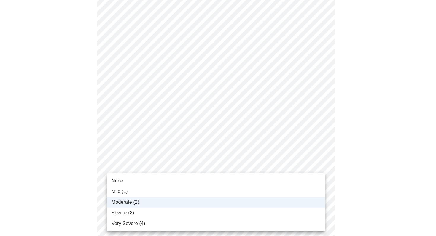
click at [272, 197] on body "MyMenopauseRx Appointments Messaging Labs Uploads Medications Community Refer a…" at bounding box center [217, 177] width 431 height 730
click at [267, 191] on li "Mild (1)" at bounding box center [216, 191] width 218 height 11
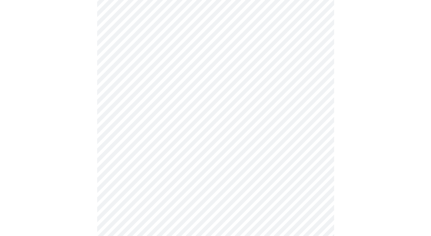
scroll to position [339, 0]
drag, startPoint x: 435, startPoint y: 95, endPoint x: 435, endPoint y: 143, distance: 48.3
click at [431, 143] on html "MyMenopauseRx Appointments Messaging Labs Uploads Medications Community Refer a…" at bounding box center [215, 28] width 431 height 735
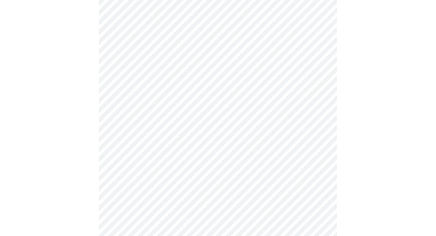
click at [286, 97] on body "MyMenopauseRx Appointments Messaging Labs Uploads Medications Community Refer a…" at bounding box center [217, 28] width 431 height 730
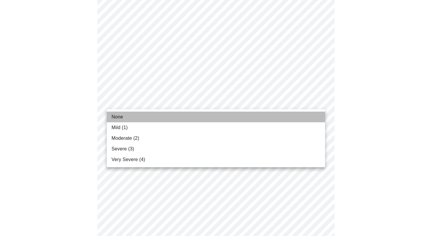
click at [282, 114] on li "None" at bounding box center [216, 117] width 218 height 11
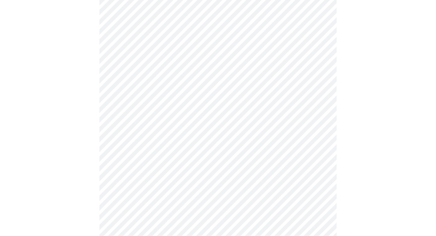
click at [284, 149] on body "MyMenopauseRx Appointments Messaging Labs Uploads Medications Community Refer a…" at bounding box center [217, 24] width 431 height 722
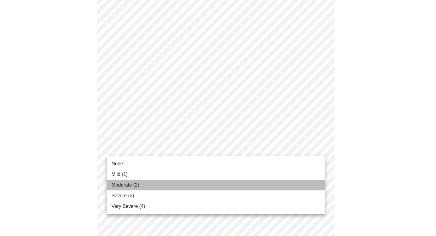
click at [282, 183] on li "Moderate (2)" at bounding box center [216, 185] width 218 height 11
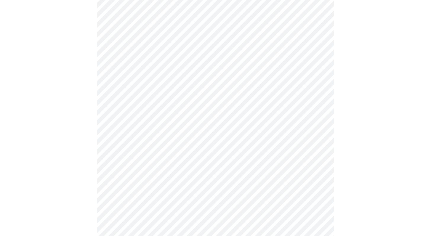
scroll to position [455, 0]
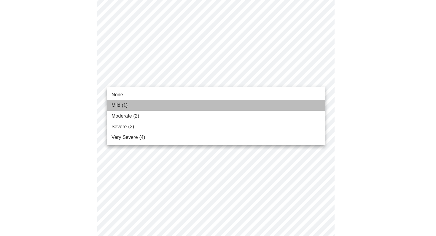
click at [259, 104] on li "Mild (1)" at bounding box center [216, 105] width 218 height 11
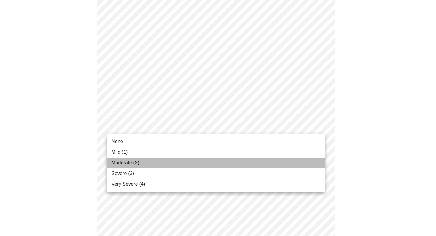
click at [245, 163] on li "Moderate (2)" at bounding box center [216, 163] width 218 height 11
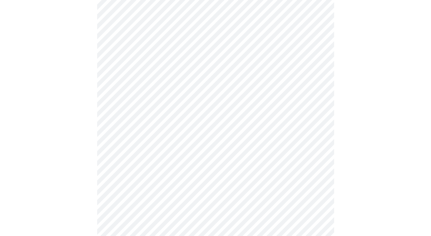
scroll to position [311, 0]
drag, startPoint x: 435, startPoint y: 103, endPoint x: 435, endPoint y: 159, distance: 55.7
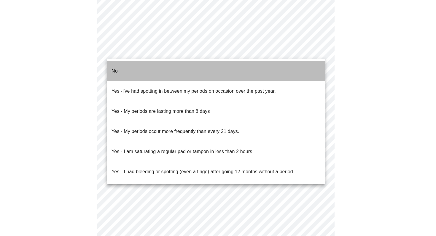
click at [304, 70] on li "No" at bounding box center [216, 71] width 218 height 20
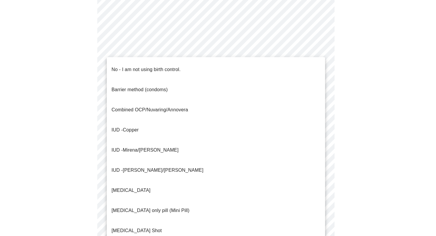
click at [296, 67] on li "No - I am not using birth control." at bounding box center [216, 70] width 218 height 20
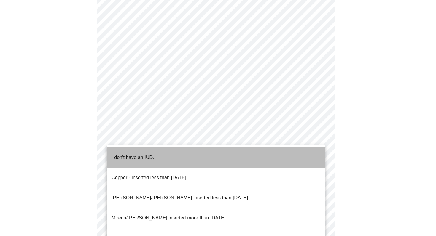
click at [286, 152] on li "I don't have an IUD." at bounding box center [216, 158] width 218 height 20
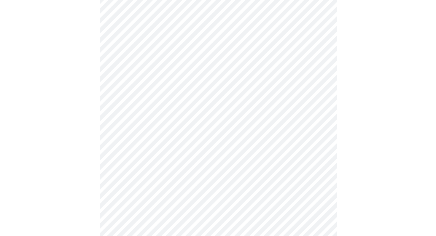
scroll to position [338, 0]
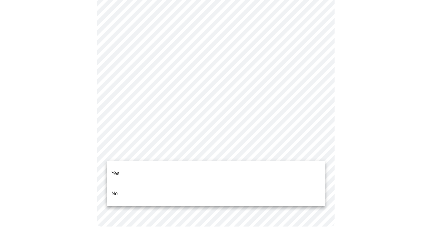
click at [302, 165] on li "Yes" at bounding box center [216, 174] width 218 height 20
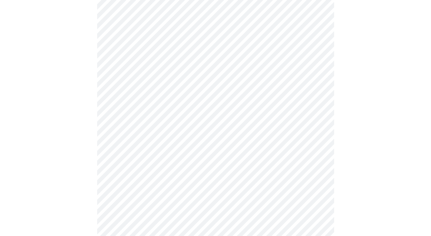
scroll to position [1504, 0]
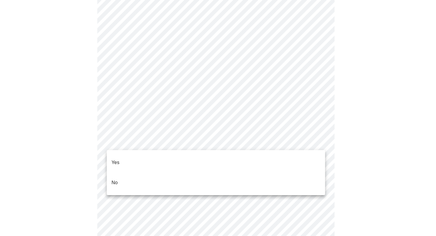
click at [316, 175] on li "No" at bounding box center [216, 183] width 218 height 20
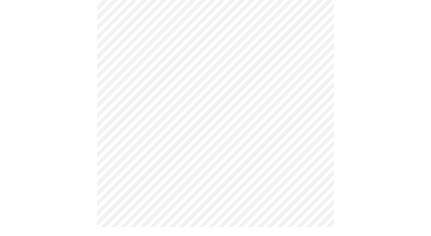
scroll to position [266, 0]
